Goal: Task Accomplishment & Management: Manage account settings

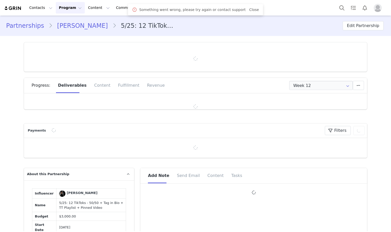
type input "+47 ([GEOGRAPHIC_DATA])"
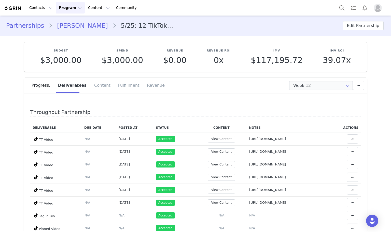
click at [318, 90] on div "Progress: Deliverables Content Fulfillment Revenue" at bounding box center [200, 85] width 336 height 15
click at [315, 86] on input "Week 12" at bounding box center [321, 85] width 64 height 9
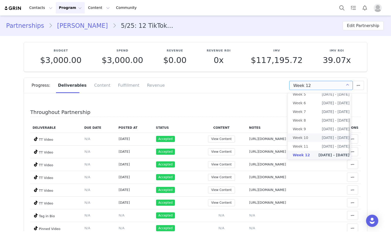
scroll to position [50, 0]
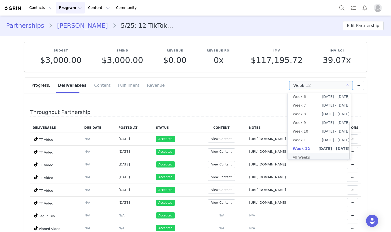
click at [309, 154] on li "All Weeks" at bounding box center [321, 157] width 67 height 9
type input "All"
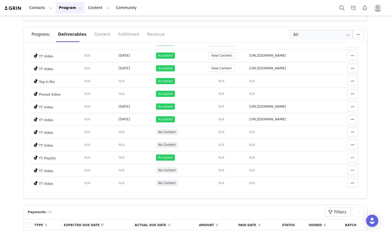
scroll to position [87, 0]
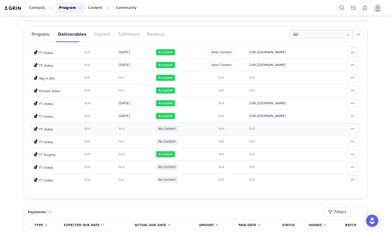
click at [218, 128] on span "N/A" at bounding box center [221, 129] width 6 height 4
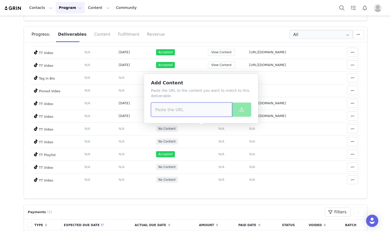
drag, startPoint x: 176, startPoint y: 100, endPoint x: 167, endPoint y: 109, distance: 12.2
paste input "https://www.tiktok.com/@dianatahiriii/photo/7552606237343616279"
type input "https://www.tiktok.com/@dianatahiriii/photo/7552606237343616279"
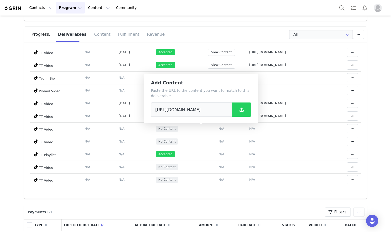
click at [251, 103] on div "Add Content Paste the URL to the content you want to match to this deliverable.…" at bounding box center [201, 99] width 115 height 50
click at [239, 111] on span at bounding box center [242, 109] width 6 height 6
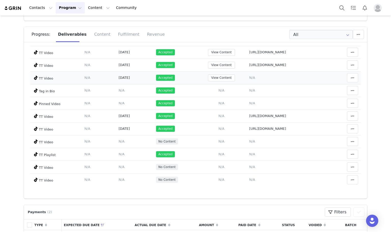
click at [249, 78] on span "N/A" at bounding box center [252, 78] width 6 height 4
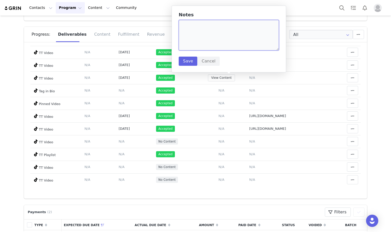
paste textarea "https://www.tiktok.com/@dianatahiriii/photo/7552606237343616279"
type textarea "https://www.tiktok.com/@dianatahiriii/photo/7552606237343616279"
click at [186, 60] on button "Save" at bounding box center [188, 61] width 19 height 9
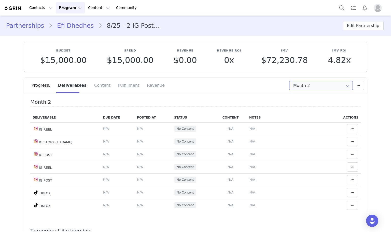
click at [306, 84] on input "Month 2" at bounding box center [321, 85] width 64 height 9
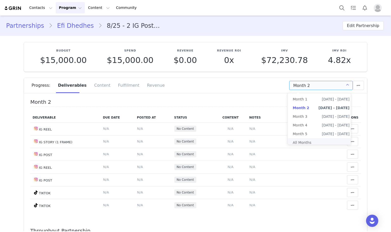
click at [311, 142] on li "All Months" at bounding box center [321, 142] width 67 height 9
type input "All"
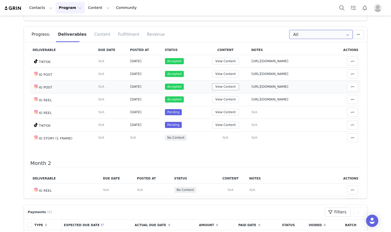
scroll to position [25, 0]
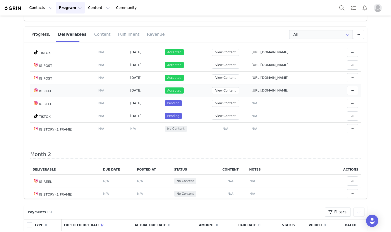
click at [203, 96] on td "View Content" at bounding box center [225, 90] width 47 height 13
click at [212, 90] on button "View Content" at bounding box center [225, 90] width 27 height 7
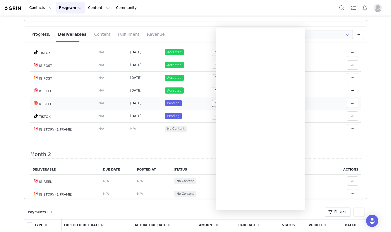
click at [212, 105] on button "View Content" at bounding box center [225, 103] width 27 height 7
click at [212, 102] on button "View Content" at bounding box center [225, 103] width 27 height 7
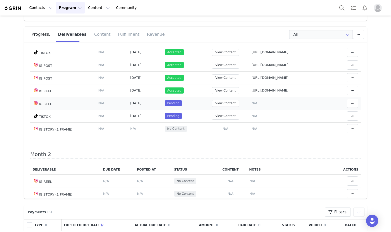
click at [252, 103] on span "N/A" at bounding box center [255, 103] width 6 height 4
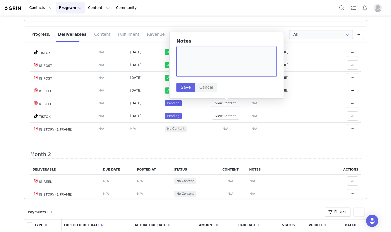
paste textarea "[URL][DOMAIN_NAME]"
type textarea "[URL][DOMAIN_NAME]"
click at [188, 88] on button "Save" at bounding box center [185, 87] width 19 height 9
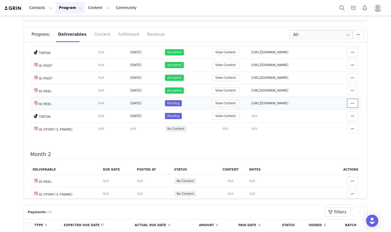
click at [351, 105] on icon at bounding box center [353, 103] width 4 height 4
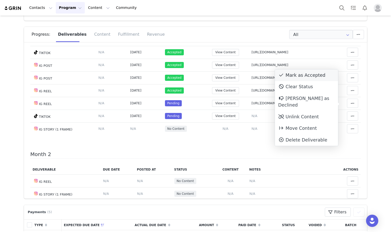
click at [294, 79] on div "Mark as Accepted" at bounding box center [306, 75] width 63 height 12
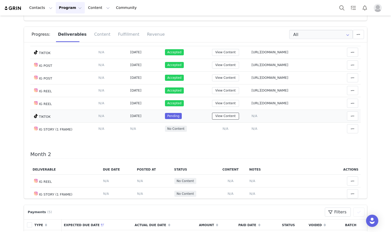
click at [212, 119] on button "View Content" at bounding box center [225, 116] width 27 height 7
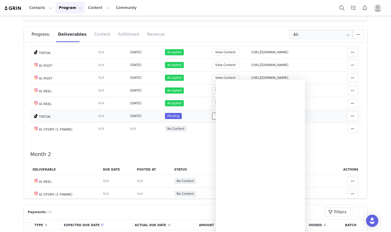
click at [212, 119] on button "View Content" at bounding box center [225, 116] width 27 height 7
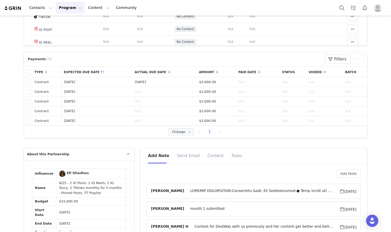
scroll to position [356, 0]
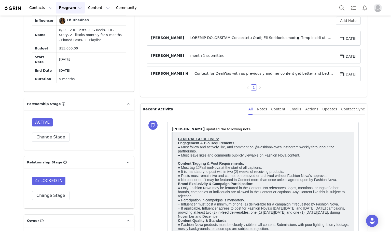
click at [259, 81] on article "[PERSON_NAME] H Context for DealWas with us previously and her content get bett…" at bounding box center [254, 73] width 214 height 15
click at [263, 76] on span "Context for DealWas with us previously and her content get better and betterCon…" at bounding box center [263, 74] width 151 height 6
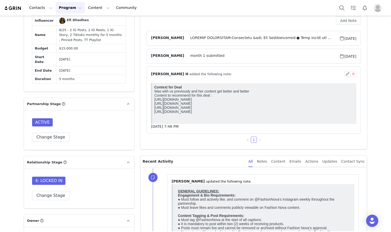
scroll to position [0, 0]
click at [255, 74] on div "⁨ [PERSON_NAME] H ⁩ added the following note:" at bounding box center [247, 73] width 193 height 5
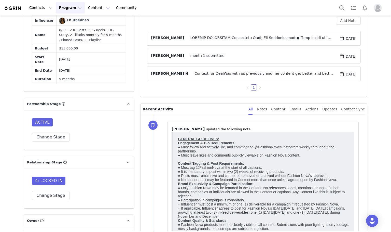
drag, startPoint x: 227, startPoint y: 35, endPoint x: 239, endPoint y: 37, distance: 11.7
click at [226, 34] on article "[PERSON_NAME] [DATE]" at bounding box center [254, 38] width 214 height 15
click at [240, 37] on span at bounding box center [261, 38] width 155 height 6
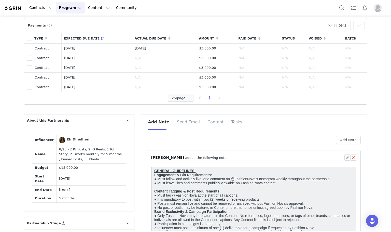
scroll to position [229, 0]
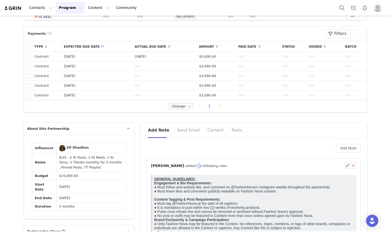
click at [231, 168] on div "⁨ [PERSON_NAME] ⁩ added the following note:" at bounding box center [247, 165] width 193 height 5
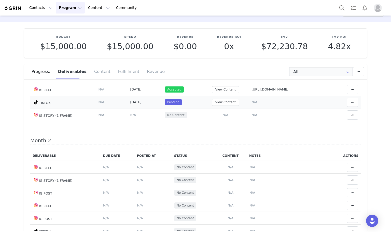
scroll to position [25, 0]
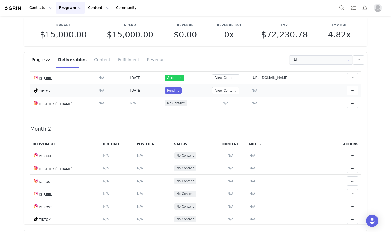
click at [252, 89] on span "N/A" at bounding box center [255, 90] width 6 height 4
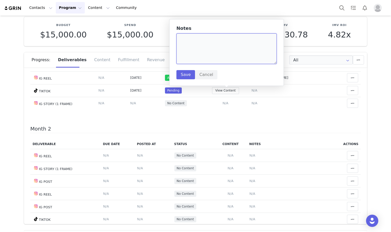
paste textarea "[URL][DOMAIN_NAME]"
type textarea "[URL][DOMAIN_NAME]"
click at [186, 81] on div "Notes [URL][DOMAIN_NAME] Save Cancel" at bounding box center [226, 52] width 115 height 67
click at [184, 76] on button "Save" at bounding box center [185, 74] width 19 height 9
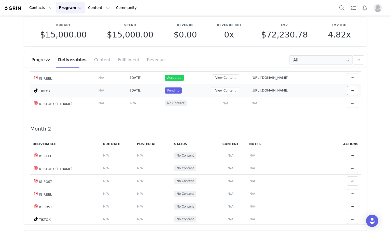
click at [351, 91] on icon at bounding box center [353, 90] width 4 height 4
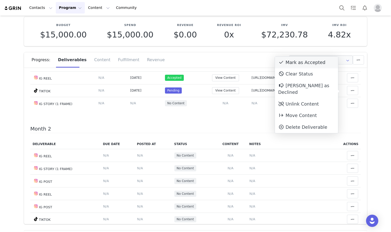
click at [296, 61] on div "Mark as Accepted" at bounding box center [306, 63] width 63 height 12
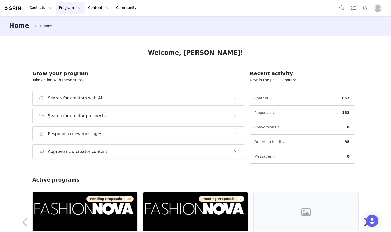
click at [69, 4] on button "Program Program" at bounding box center [70, 7] width 29 height 11
click at [64, 33] on p "Campaigns" at bounding box center [67, 31] width 20 height 5
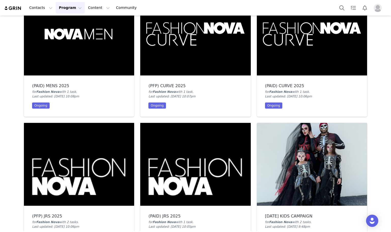
scroll to position [738, 0]
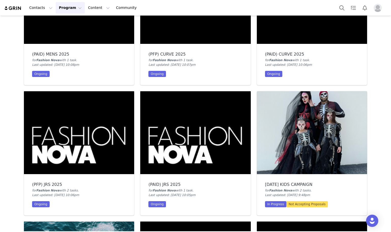
click at [184, 125] on img at bounding box center [195, 132] width 110 height 83
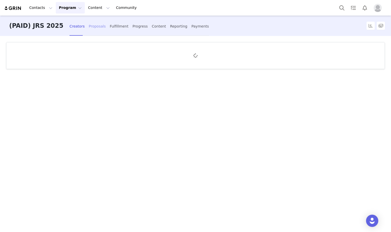
click at [89, 26] on div "Proposals" at bounding box center [97, 26] width 17 height 13
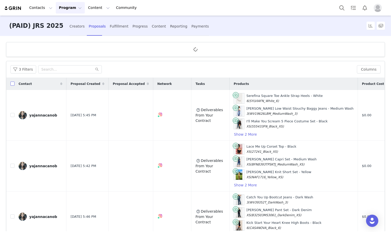
click at [11, 84] on input "checkbox" at bounding box center [12, 83] width 4 height 4
checkbox input "true"
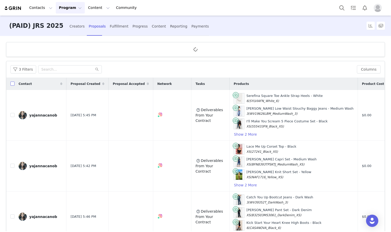
checkbox input "true"
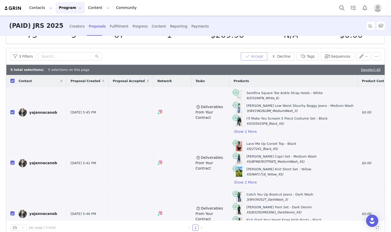
scroll to position [33, 0]
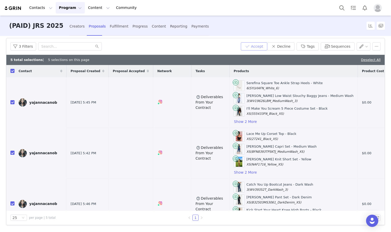
click at [249, 42] on button "Accept" at bounding box center [254, 46] width 26 height 8
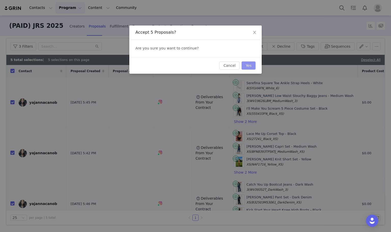
click at [249, 64] on button "Yes" at bounding box center [249, 65] width 14 height 8
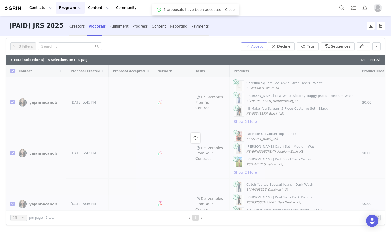
checkbox input "false"
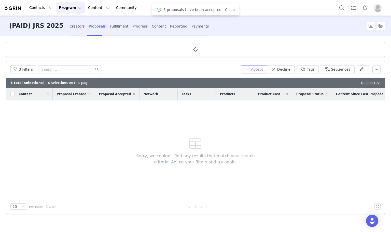
scroll to position [0, 0]
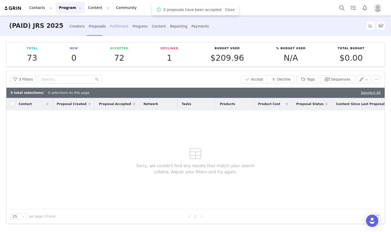
click at [110, 20] on div "Fulfillment" at bounding box center [119, 26] width 19 height 13
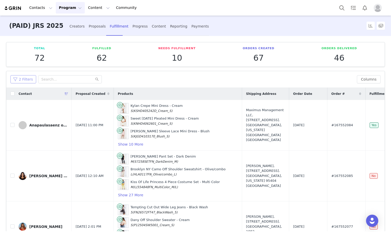
click at [25, 79] on button "2 Filters" at bounding box center [23, 79] width 26 height 8
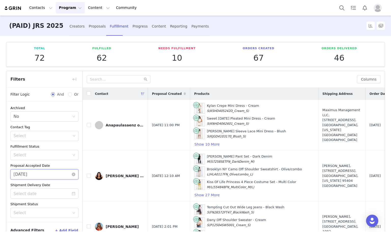
click at [36, 176] on input "09/30/2025" at bounding box center [44, 174] width 68 height 10
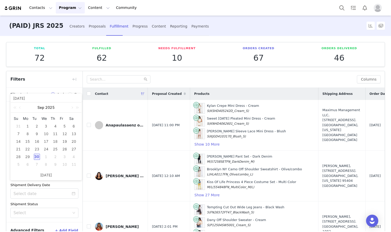
click at [38, 157] on div "30" at bounding box center [37, 157] width 6 height 6
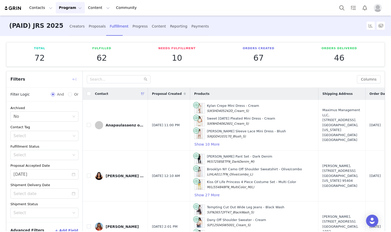
click at [76, 78] on button "button" at bounding box center [74, 79] width 8 height 8
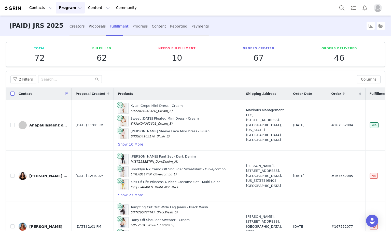
click at [13, 93] on input "checkbox" at bounding box center [12, 93] width 4 height 4
checkbox input "true"
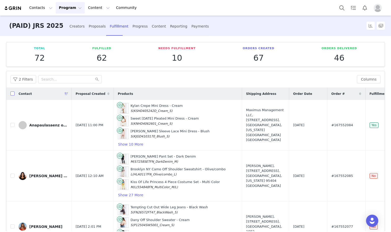
checkbox input "true"
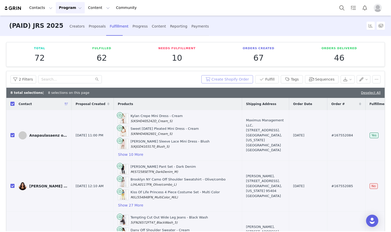
click at [224, 80] on button "Create Shopify Order" at bounding box center [227, 79] width 52 height 8
click at [12, 105] on input "checkbox" at bounding box center [12, 104] width 4 height 4
checkbox input "false"
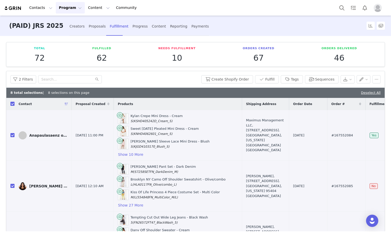
checkbox input "false"
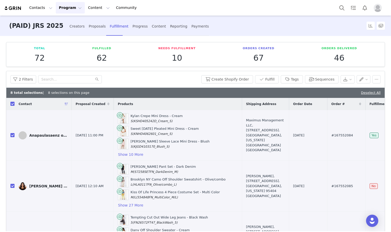
checkbox input "false"
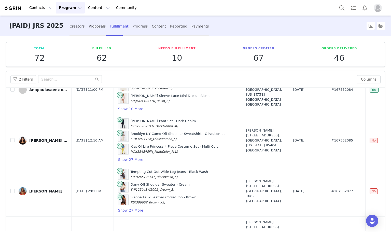
scroll to position [178, 0]
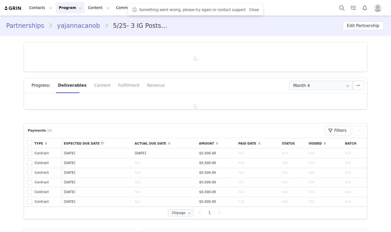
type input "+52 ([GEOGRAPHIC_DATA])"
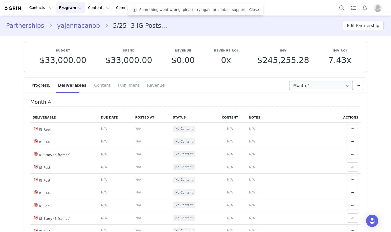
drag, startPoint x: 308, startPoint y: 77, endPoint x: 310, endPoint y: 85, distance: 8.0
click at [310, 79] on section "Budget $33,000.00 Spend $33,000.00 Revenue $0.00 Revenue ROI 0x IMV $245,255.28…" at bounding box center [195, 142] width 351 height 213
click at [310, 85] on input "Month 4" at bounding box center [321, 85] width 64 height 9
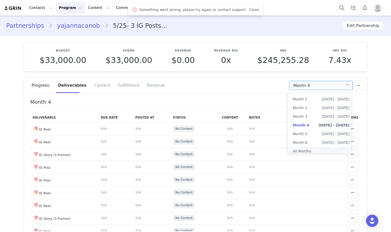
click at [306, 150] on li "All Months" at bounding box center [321, 151] width 67 height 9
type input "All"
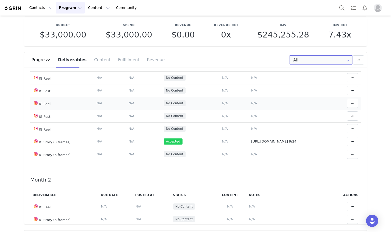
scroll to position [25, 0]
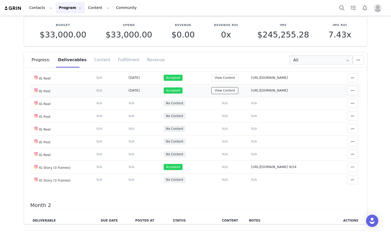
click at [219, 90] on button "View Content" at bounding box center [224, 90] width 27 height 7
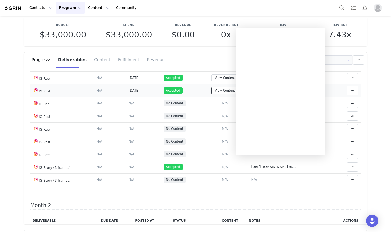
click at [219, 90] on button "View Content" at bounding box center [224, 90] width 27 height 7
